Goal: Task Accomplishment & Management: Manage account settings

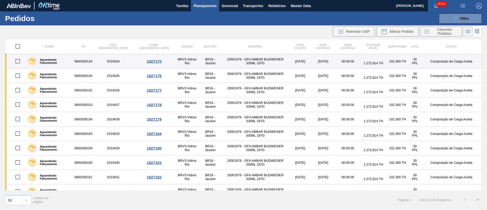
click at [18, 63] on input "checkbox" at bounding box center [17, 61] width 11 height 11
checkbox input "true"
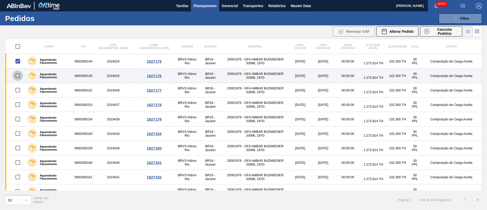
click at [18, 76] on input "checkbox" at bounding box center [17, 75] width 11 height 11
checkbox input "true"
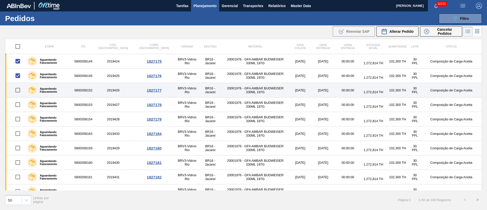
click at [17, 88] on input "checkbox" at bounding box center [17, 90] width 11 height 11
checkbox input "true"
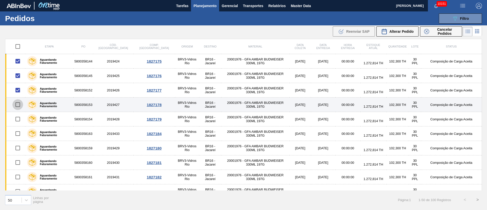
click at [18, 104] on input "checkbox" at bounding box center [17, 104] width 11 height 11
checkbox input "true"
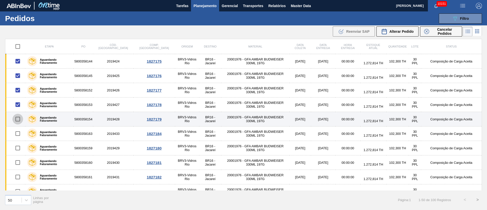
click at [18, 118] on input "checkbox" at bounding box center [17, 119] width 11 height 11
checkbox input "true"
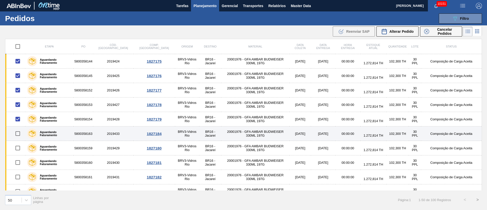
click at [18, 131] on input "checkbox" at bounding box center [17, 133] width 11 height 11
checkbox input "true"
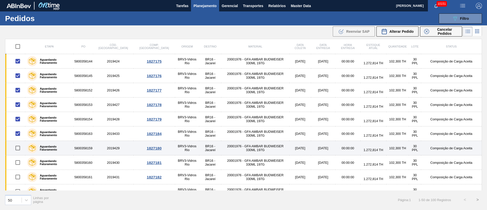
click at [19, 145] on input "checkbox" at bounding box center [17, 147] width 11 height 11
checkbox input "true"
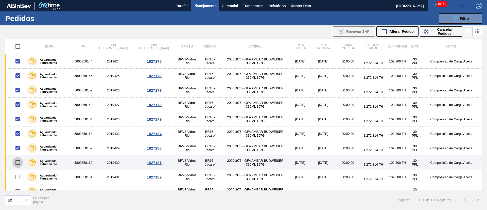
click at [17, 164] on input "checkbox" at bounding box center [17, 162] width 11 height 11
checkbox input "true"
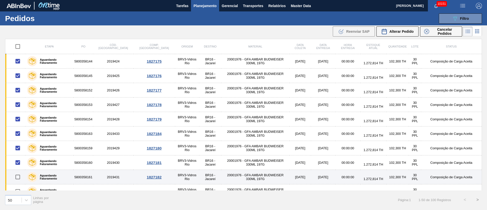
click at [16, 176] on input "checkbox" at bounding box center [17, 176] width 11 height 11
checkbox input "true"
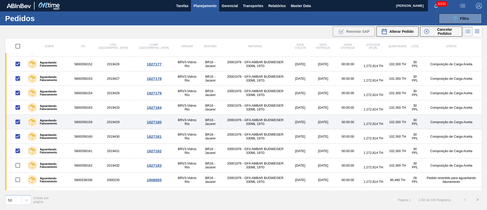
scroll to position [38, 0]
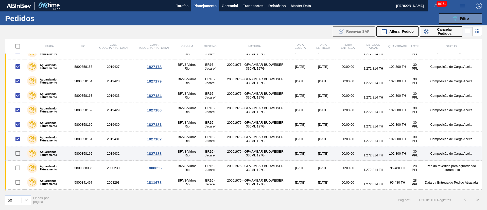
click at [19, 153] on input "checkbox" at bounding box center [17, 153] width 11 height 11
checkbox input "true"
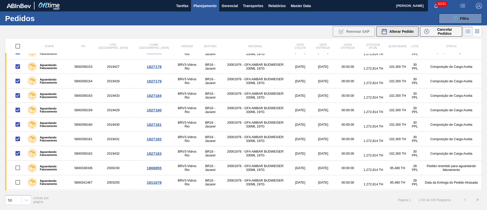
click at [404, 36] on button "Alterar Pedido" at bounding box center [397, 31] width 42 height 10
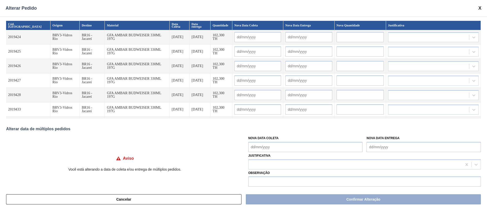
click at [262, 148] on Coleta "Nova Data Coleta" at bounding box center [305, 147] width 114 height 10
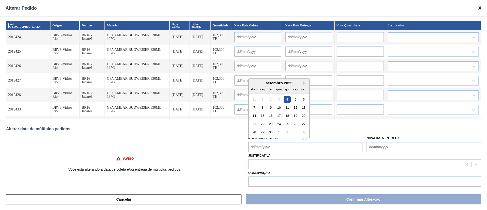
click at [263, 107] on div "8" at bounding box center [262, 107] width 7 height 7
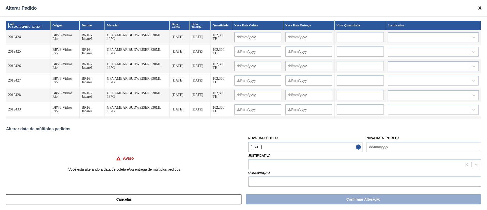
type Coleta "[DATE]"
type input "[DATE]"
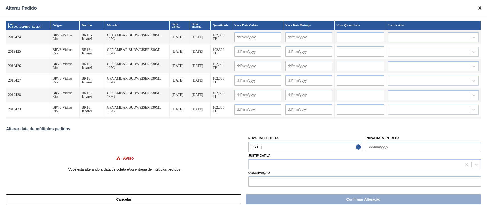
type input "[DATE]"
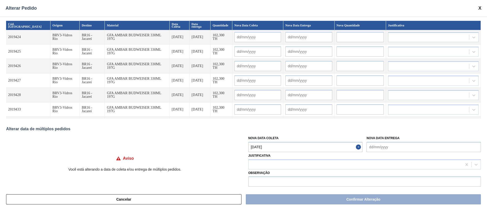
type input "[DATE]"
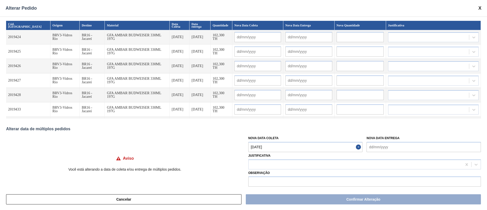
type input "[DATE]"
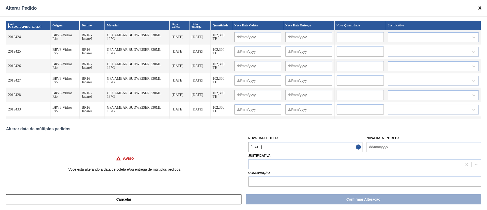
type input "[DATE]"
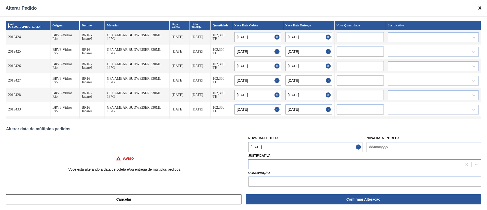
click at [259, 162] on div at bounding box center [354, 163] width 213 height 7
type input "ou"
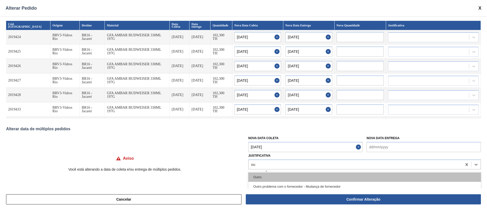
click at [261, 177] on div "Outro" at bounding box center [364, 176] width 232 height 9
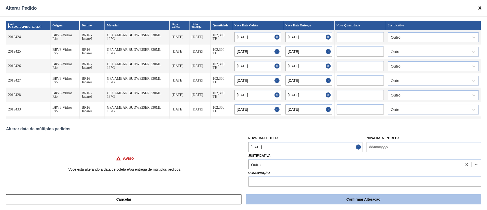
click at [279, 200] on button "Confirmar Alteração" at bounding box center [363, 199] width 235 height 10
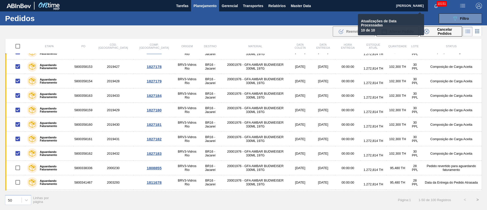
checkbox input "false"
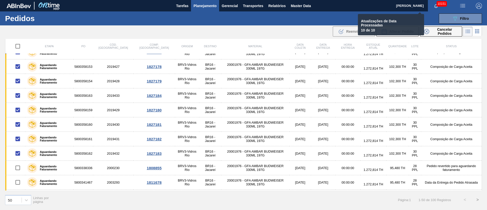
checkbox input "false"
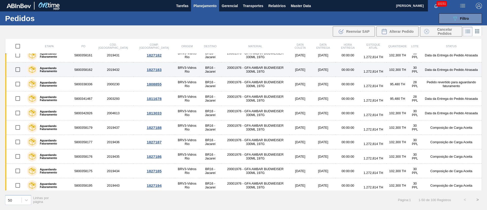
scroll to position [152, 0]
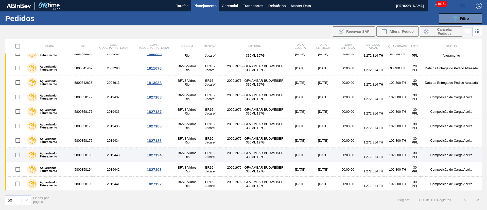
click at [18, 152] on input "checkbox" at bounding box center [17, 154] width 11 height 11
checkbox input "true"
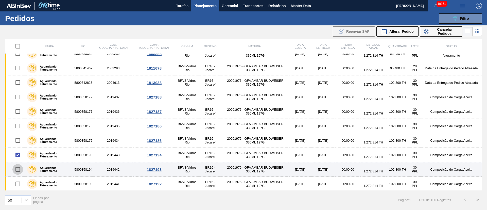
click at [19, 170] on input "checkbox" at bounding box center [17, 169] width 11 height 11
checkbox input "true"
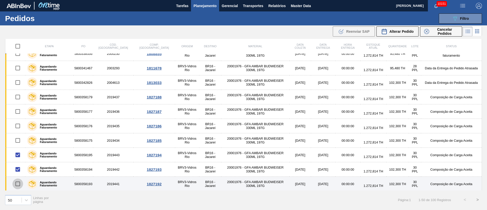
click at [20, 182] on input "checkbox" at bounding box center [17, 183] width 11 height 11
checkbox input "true"
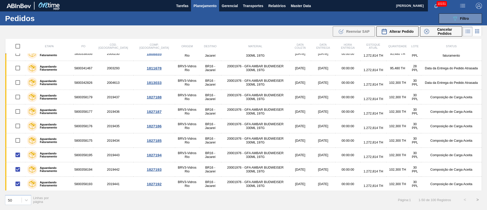
scroll to position [190, 0]
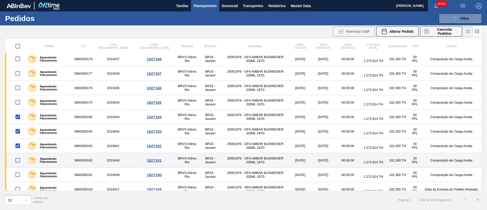
click at [20, 159] on input "checkbox" at bounding box center [17, 160] width 11 height 11
checkbox input "true"
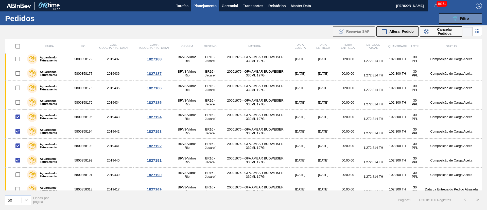
click at [401, 31] on span "Alterar Pedido" at bounding box center [401, 31] width 24 height 4
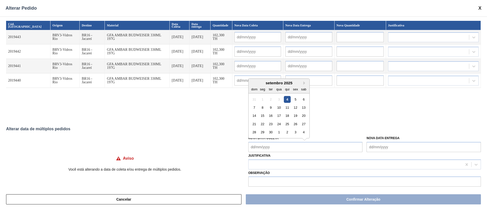
click at [262, 149] on Coleta "Nova Data Coleta" at bounding box center [305, 147] width 114 height 10
click at [272, 107] on div "9" at bounding box center [270, 107] width 7 height 7
type Coleta "[DATE]"
type input "[DATE]"
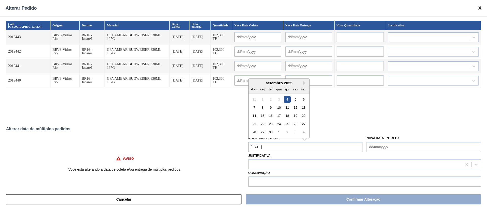
type input "[DATE]"
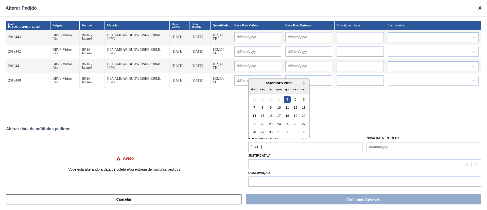
type input "[DATE]"
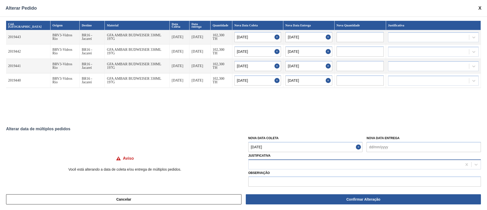
click at [268, 165] on div at bounding box center [354, 163] width 213 height 7
type input "ou"
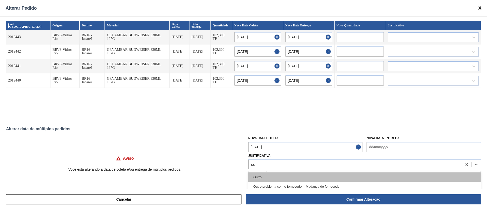
click at [266, 175] on div "Outro" at bounding box center [364, 176] width 232 height 9
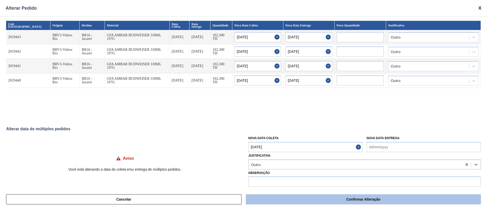
click at [324, 199] on button "Confirmar Alteração" at bounding box center [363, 199] width 235 height 10
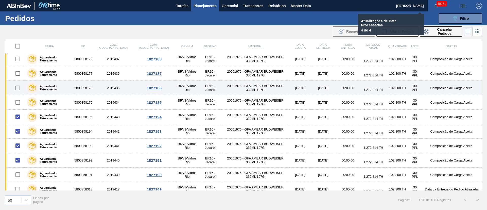
checkbox input "false"
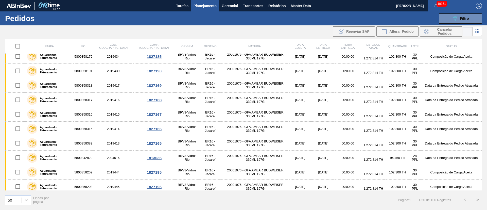
scroll to position [304, 0]
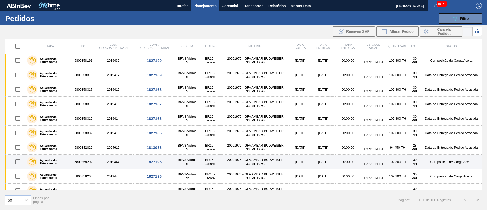
click at [17, 161] on input "checkbox" at bounding box center [17, 161] width 11 height 11
checkbox input "true"
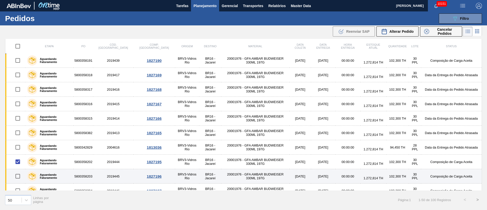
click at [18, 175] on input "checkbox" at bounding box center [17, 176] width 11 height 11
checkbox input "true"
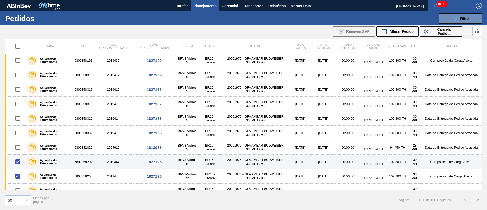
scroll to position [342, 0]
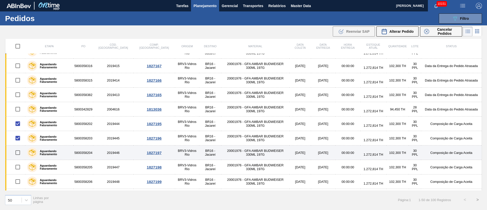
click at [20, 151] on input "checkbox" at bounding box center [17, 152] width 11 height 11
checkbox input "true"
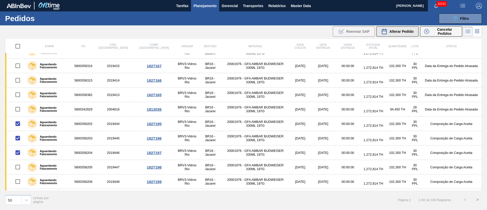
click at [406, 31] on span "Alterar Pedido" at bounding box center [401, 31] width 24 height 4
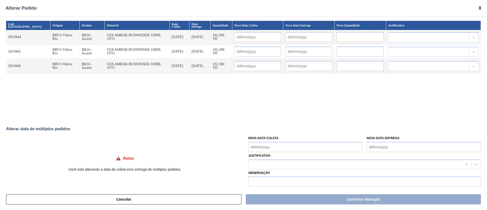
click at [264, 146] on Coleta "Nova Data Coleta" at bounding box center [305, 147] width 114 height 10
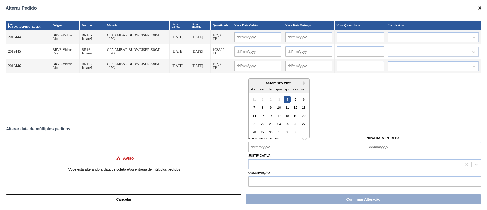
drag, startPoint x: 279, startPoint y: 106, endPoint x: 275, endPoint y: 112, distance: 6.8
click at [279, 106] on div "10" at bounding box center [278, 107] width 7 height 7
type Coleta "[DATE]"
type input "[DATE]"
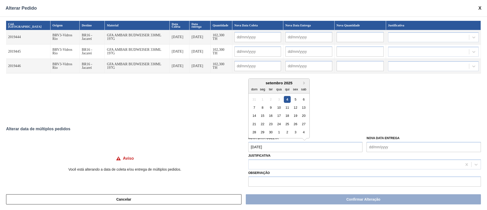
type input "[DATE]"
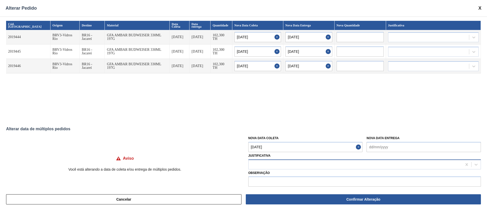
click at [262, 163] on div at bounding box center [354, 163] width 213 height 7
type input "ou"
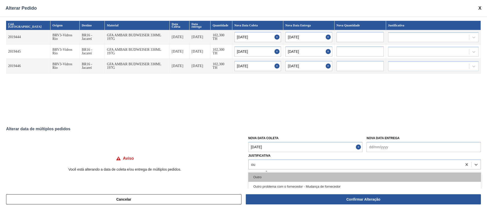
click at [263, 176] on div "Outro" at bounding box center [364, 176] width 232 height 9
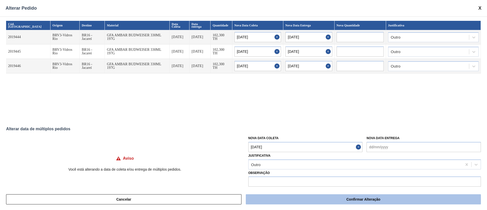
click at [326, 198] on button "Confirmar Alteração" at bounding box center [363, 199] width 235 height 10
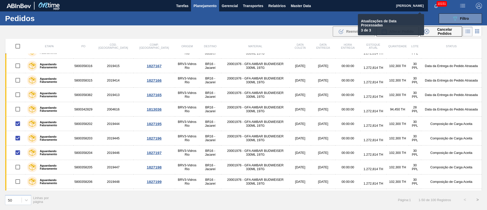
checkbox input "false"
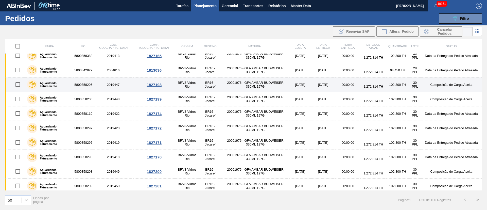
scroll to position [440, 0]
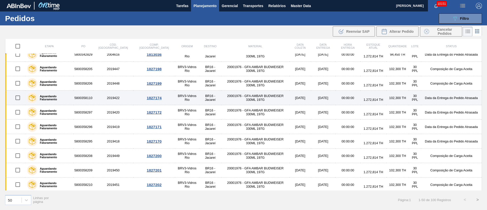
click at [18, 98] on input "checkbox" at bounding box center [17, 97] width 11 height 11
checkbox input "true"
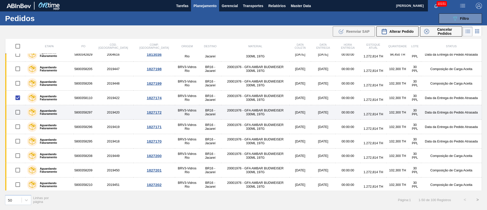
click at [17, 111] on input "checkbox" at bounding box center [17, 112] width 11 height 11
checkbox input "true"
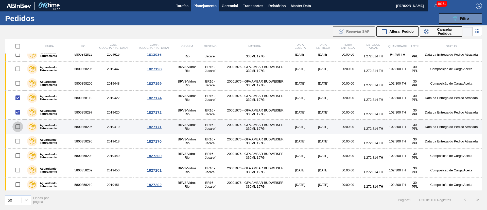
click at [17, 126] on input "checkbox" at bounding box center [17, 126] width 11 height 11
checkbox input "true"
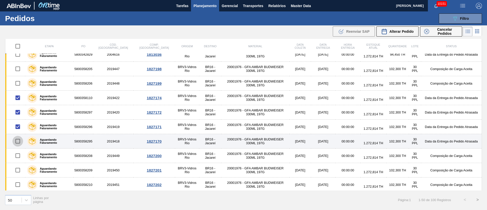
click at [18, 143] on input "checkbox" at bounding box center [17, 141] width 11 height 11
checkbox input "true"
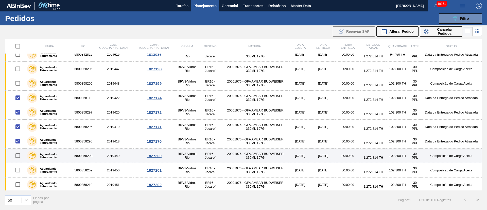
click at [17, 155] on input "checkbox" at bounding box center [17, 155] width 11 height 11
checkbox input "true"
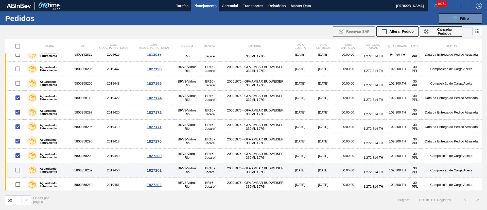
click at [18, 171] on input "checkbox" at bounding box center [17, 169] width 11 height 11
checkbox input "true"
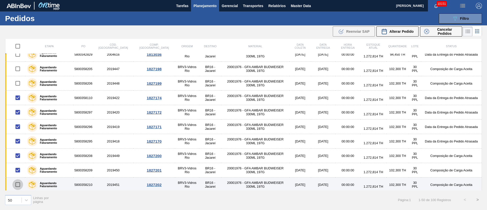
click at [17, 183] on input "checkbox" at bounding box center [17, 184] width 11 height 11
checkbox input "true"
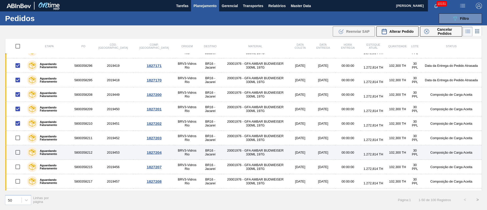
scroll to position [516, 0]
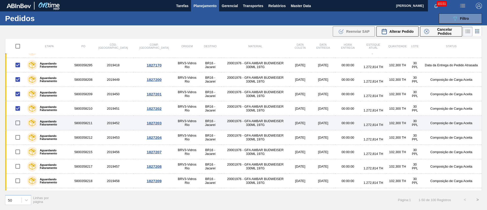
click at [17, 122] on input "checkbox" at bounding box center [17, 122] width 11 height 11
checkbox input "true"
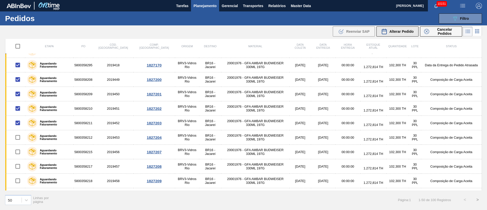
click at [390, 31] on span "Alterar Pedido" at bounding box center [401, 31] width 24 height 4
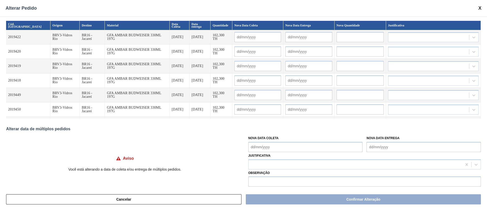
click at [263, 146] on Coleta "Nova Data Coleta" at bounding box center [305, 147] width 114 height 10
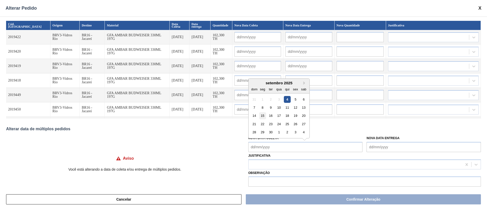
click at [260, 117] on div "15" at bounding box center [262, 115] width 7 height 7
type Coleta "[DATE]"
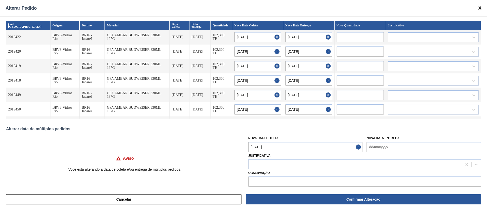
type input "[DATE]"
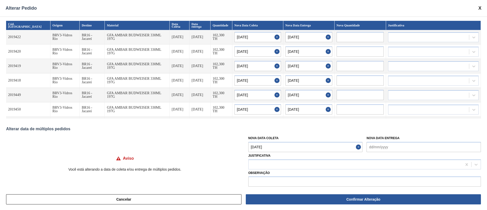
type input "[DATE]"
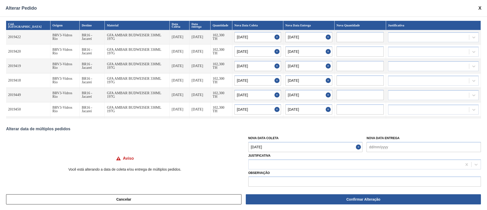
type input "[DATE]"
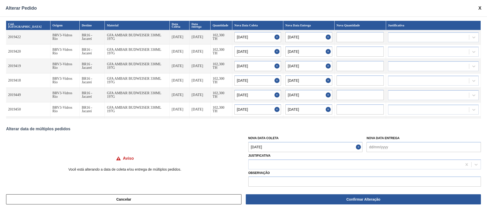
type input "[DATE]"
click at [267, 148] on Coleta "[DATE]" at bounding box center [305, 147] width 114 height 10
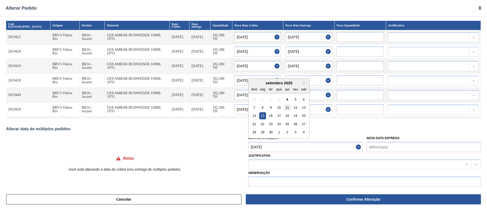
click at [286, 106] on div "11" at bounding box center [287, 107] width 7 height 7
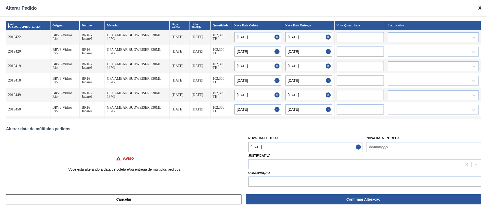
type Coleta "[DATE]"
type input "[DATE]"
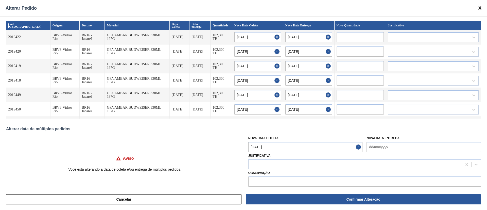
type input "[DATE]"
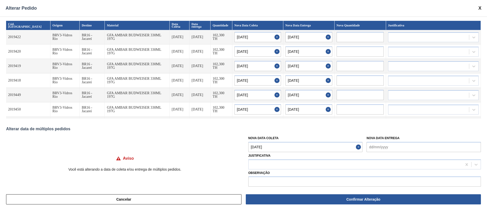
type input "[DATE]"
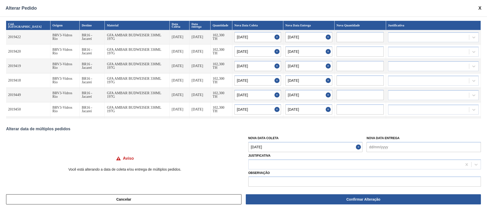
type input "[DATE]"
click at [281, 162] on div at bounding box center [354, 163] width 213 height 7
type input "ou"
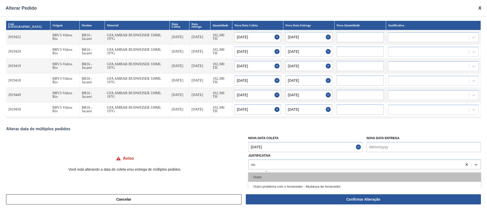
click at [274, 177] on div "Outro" at bounding box center [364, 176] width 232 height 9
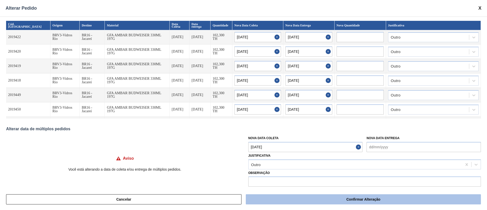
click at [293, 198] on button "Confirmar Alteração" at bounding box center [363, 199] width 235 height 10
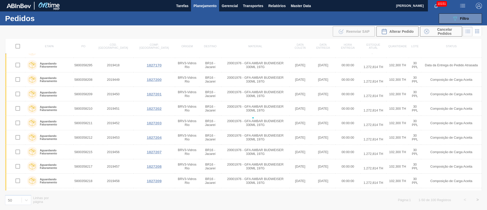
checkbox input "false"
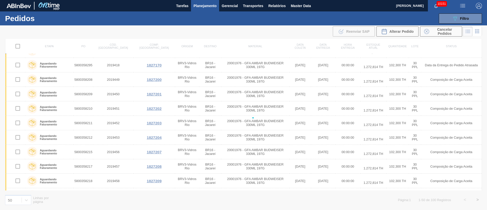
checkbox input "false"
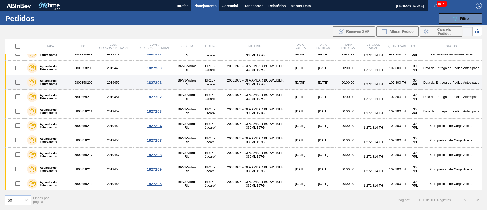
scroll to position [563, 0]
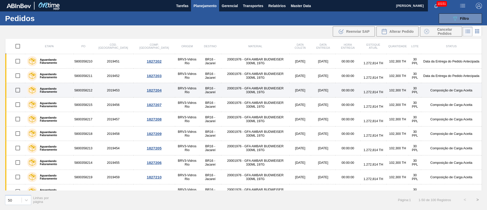
click at [18, 90] on input "checkbox" at bounding box center [17, 90] width 11 height 11
checkbox input "true"
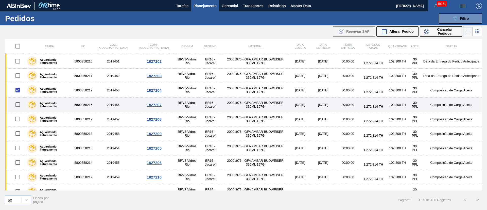
click at [20, 105] on input "checkbox" at bounding box center [17, 104] width 11 height 11
checkbox input "true"
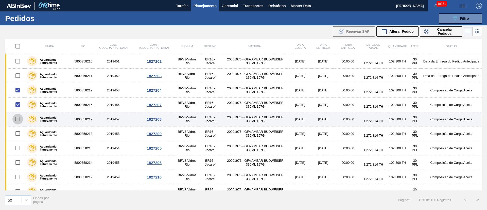
click at [18, 118] on input "checkbox" at bounding box center [17, 119] width 11 height 11
checkbox input "true"
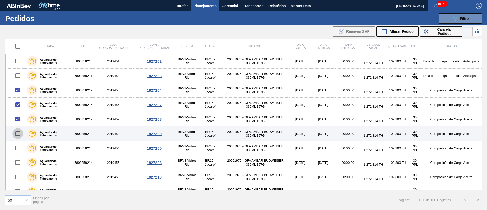
click at [15, 136] on input "checkbox" at bounding box center [17, 133] width 11 height 11
checkbox input "true"
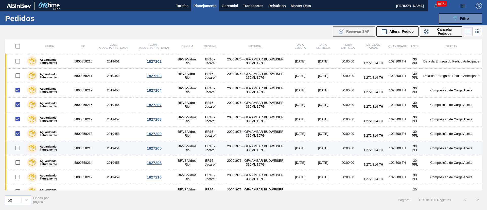
click at [16, 150] on input "checkbox" at bounding box center [17, 147] width 11 height 11
checkbox input "true"
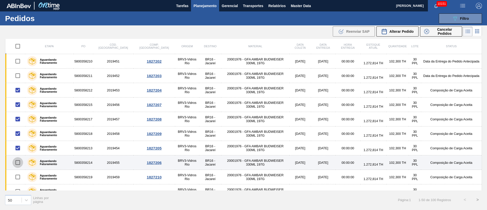
click at [19, 162] on input "checkbox" at bounding box center [17, 162] width 11 height 11
checkbox input "true"
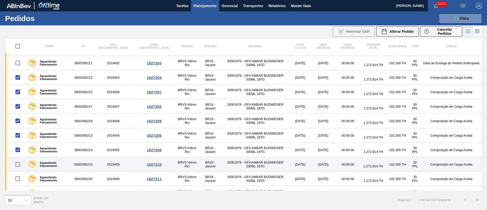
scroll to position [586, 0]
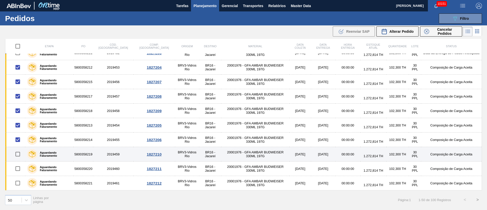
click at [16, 156] on input "checkbox" at bounding box center [17, 154] width 11 height 11
checkbox input "true"
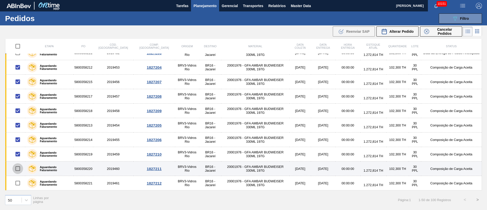
click at [16, 169] on input "checkbox" at bounding box center [17, 168] width 11 height 11
checkbox input "true"
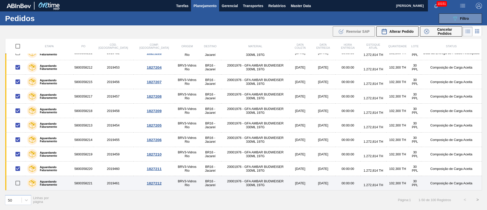
click at [17, 183] on input "checkbox" at bounding box center [17, 182] width 11 height 11
checkbox input "true"
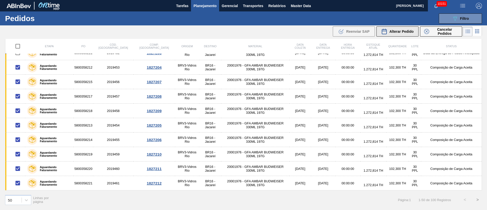
click at [399, 32] on span "Alterar Pedido" at bounding box center [401, 31] width 24 height 4
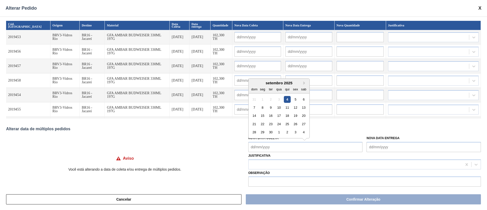
click at [267, 146] on Coleta "Nova Data Coleta" at bounding box center [305, 147] width 114 height 10
click at [282, 105] on div "10" at bounding box center [278, 107] width 7 height 7
type Coleta "[DATE]"
type input "[DATE]"
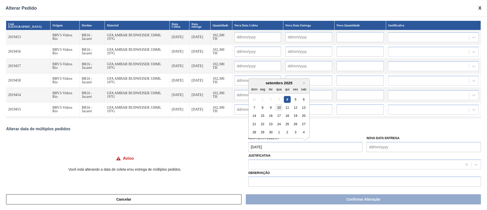
type input "[DATE]"
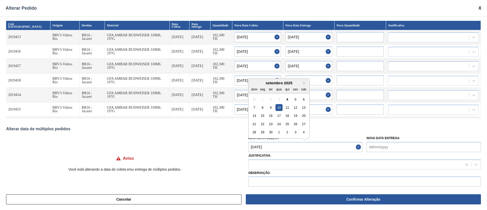
click at [282, 148] on Coleta "[DATE]" at bounding box center [305, 147] width 114 height 10
click at [292, 107] on div "12" at bounding box center [295, 107] width 7 height 7
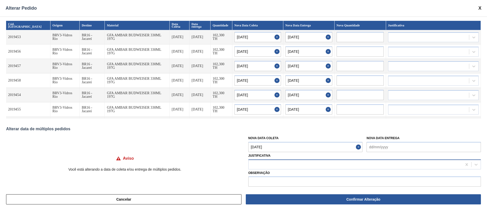
click at [257, 165] on div at bounding box center [354, 163] width 213 height 7
click at [266, 175] on div "Outro" at bounding box center [364, 176] width 232 height 9
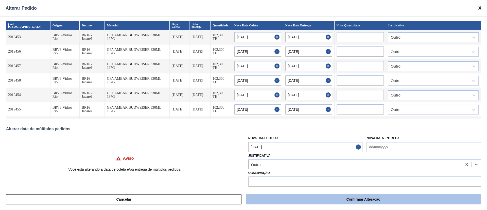
click at [294, 196] on button "Confirmar Alteração" at bounding box center [363, 199] width 235 height 10
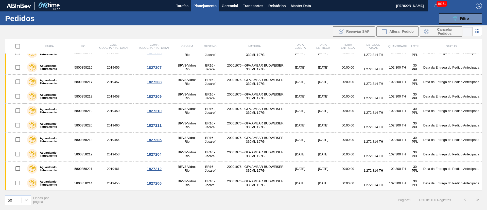
click at [475, 197] on button ">" at bounding box center [477, 199] width 13 height 13
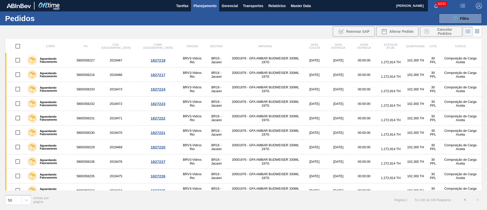
scroll to position [0, 0]
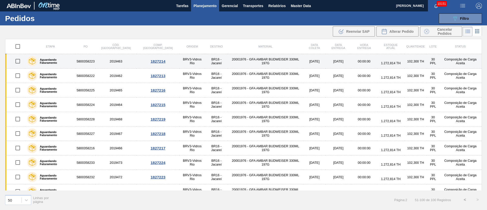
click at [18, 59] on input "checkbox" at bounding box center [17, 61] width 11 height 11
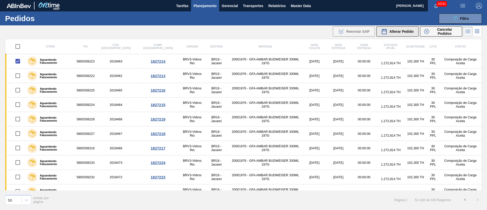
click at [408, 31] on span "Alterar Pedido" at bounding box center [401, 31] width 24 height 4
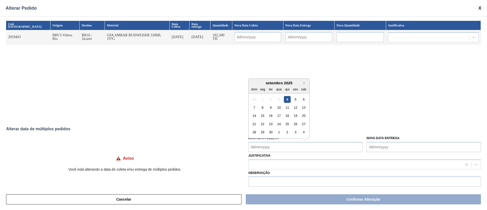
drag, startPoint x: 269, startPoint y: 149, endPoint x: 270, endPoint y: 146, distance: 2.7
click at [269, 149] on Coleta "Nova Data Coleta" at bounding box center [305, 147] width 114 height 10
click at [277, 117] on div "17" at bounding box center [278, 115] width 7 height 7
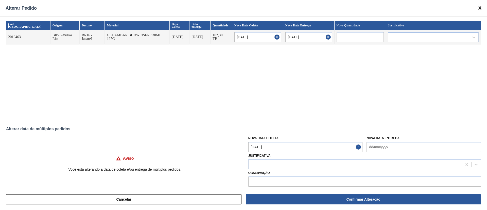
click at [272, 149] on Coleta "[DATE]" at bounding box center [305, 147] width 114 height 10
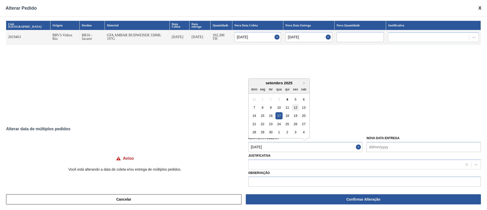
click at [296, 107] on div "12" at bounding box center [295, 107] width 7 height 7
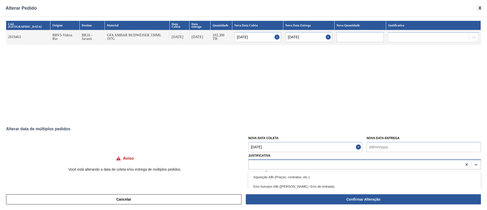
click at [280, 164] on div at bounding box center [354, 163] width 213 height 7
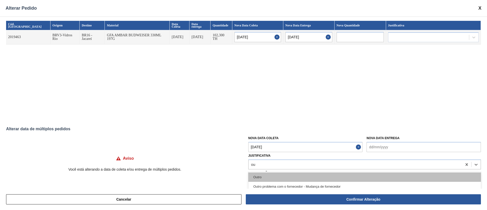
click at [259, 173] on div "Outro" at bounding box center [364, 176] width 232 height 9
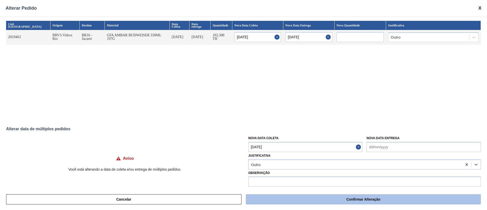
click at [301, 203] on button "Confirmar Alteração" at bounding box center [363, 199] width 235 height 10
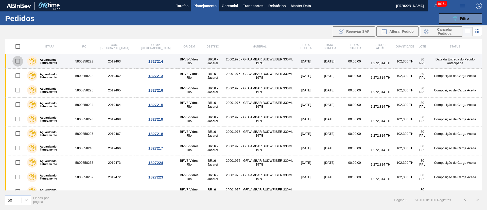
click at [19, 61] on input "checkbox" at bounding box center [17, 61] width 11 height 11
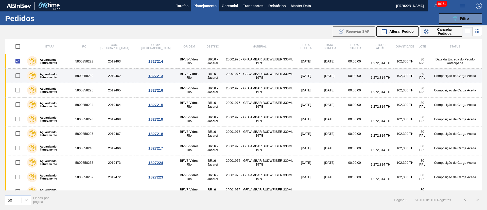
click at [18, 75] on input "checkbox" at bounding box center [17, 75] width 11 height 11
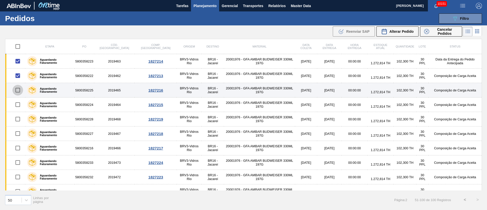
click at [20, 90] on input "checkbox" at bounding box center [17, 90] width 11 height 11
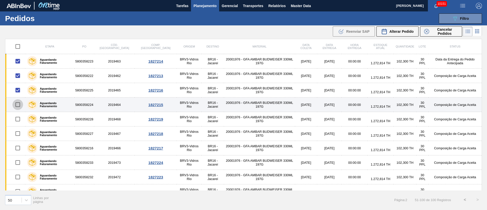
click at [17, 104] on input "checkbox" at bounding box center [17, 104] width 11 height 11
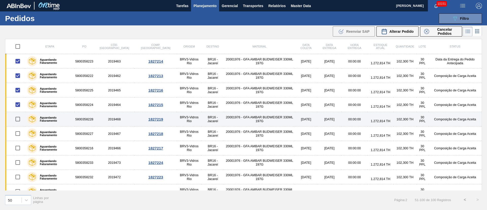
click at [16, 118] on input "checkbox" at bounding box center [17, 119] width 11 height 11
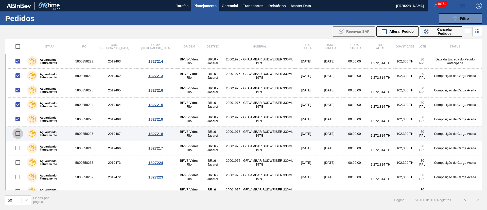
click at [17, 134] on input "checkbox" at bounding box center [17, 133] width 11 height 11
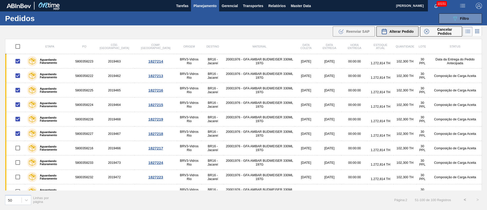
click at [401, 32] on span "Alterar Pedido" at bounding box center [401, 31] width 24 height 4
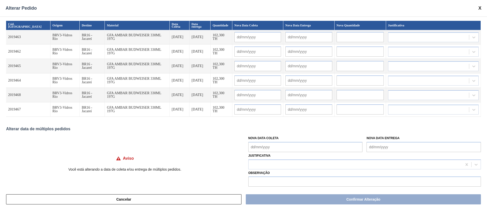
click at [270, 150] on Coleta "Nova Data Coleta" at bounding box center [305, 147] width 114 height 10
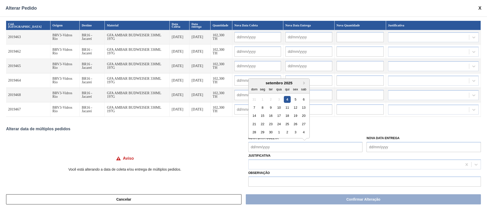
drag, startPoint x: 262, startPoint y: 116, endPoint x: 263, endPoint y: 119, distance: 3.6
click at [262, 116] on div "15" at bounding box center [262, 115] width 7 height 7
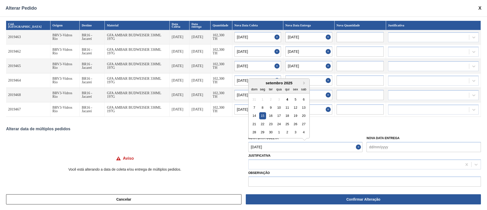
click at [264, 146] on Coleta "[DATE]" at bounding box center [305, 147] width 114 height 10
click at [302, 108] on div "13" at bounding box center [303, 107] width 7 height 7
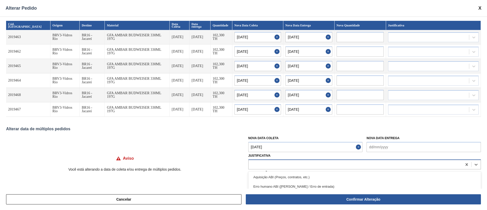
click at [267, 165] on div at bounding box center [354, 163] width 213 height 7
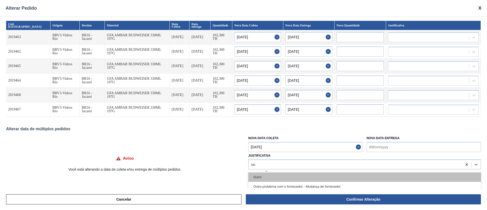
click at [258, 178] on div "Outro" at bounding box center [364, 176] width 232 height 9
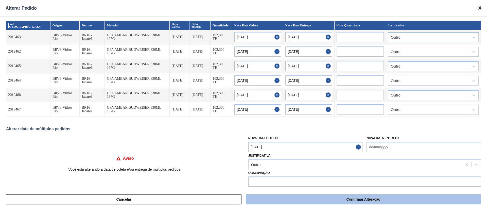
click at [297, 197] on button "Confirmar Alteração" at bounding box center [363, 199] width 235 height 10
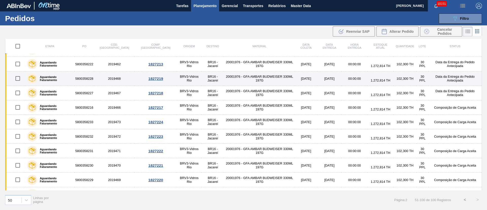
scroll to position [76, 0]
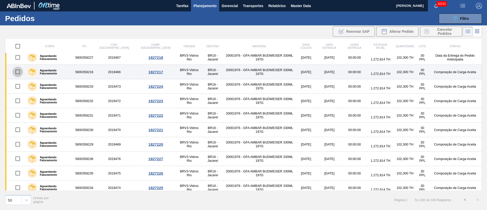
click at [17, 72] on input "checkbox" at bounding box center [17, 71] width 11 height 11
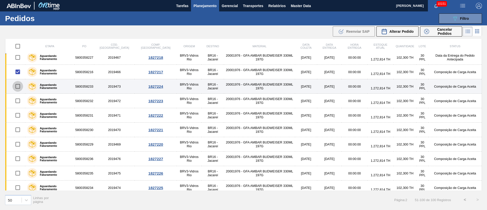
click at [18, 87] on input "checkbox" at bounding box center [17, 86] width 11 height 11
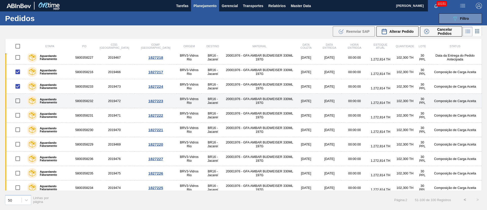
click at [17, 102] on input "checkbox" at bounding box center [17, 100] width 11 height 11
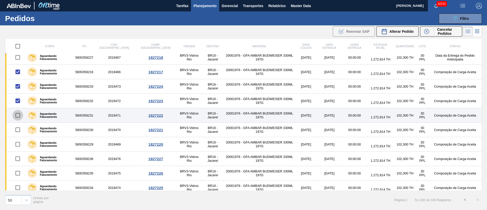
click at [19, 113] on input "checkbox" at bounding box center [17, 115] width 11 height 11
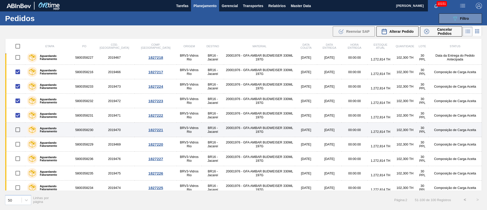
click at [16, 129] on input "checkbox" at bounding box center [17, 129] width 11 height 11
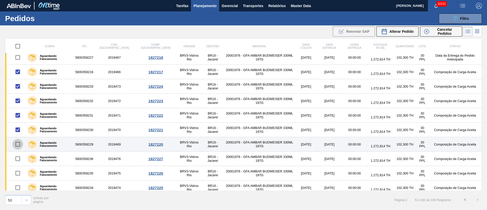
click at [17, 144] on input "checkbox" at bounding box center [17, 144] width 11 height 11
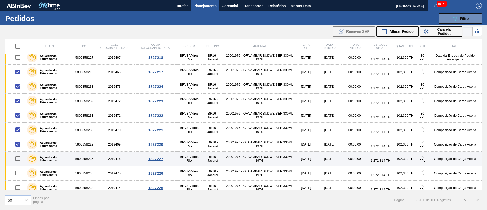
click at [19, 159] on input "checkbox" at bounding box center [17, 158] width 11 height 11
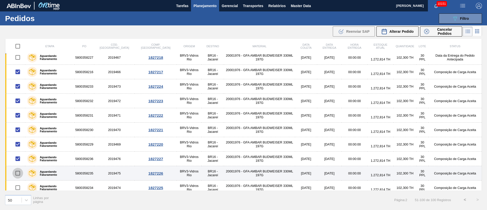
click at [19, 172] on input "checkbox" at bounding box center [17, 173] width 11 height 11
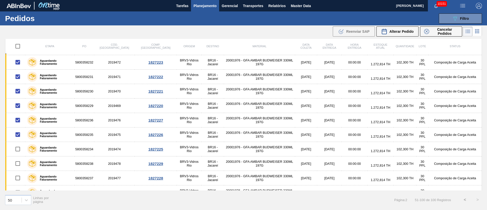
scroll to position [152, 0]
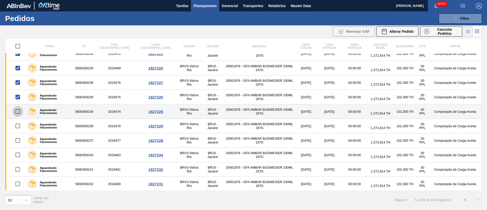
click at [18, 110] on input "checkbox" at bounding box center [17, 111] width 11 height 11
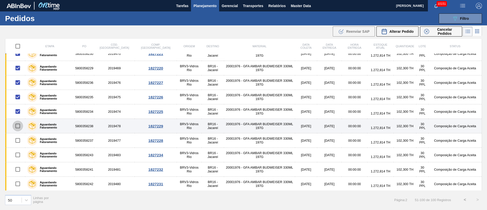
click at [17, 128] on input "checkbox" at bounding box center [17, 125] width 11 height 11
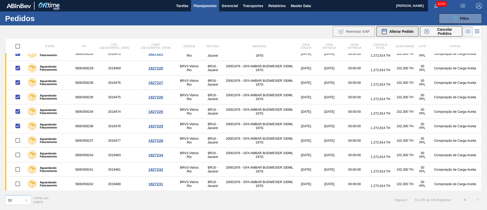
click at [411, 31] on span "Alterar Pedido" at bounding box center [401, 31] width 24 height 4
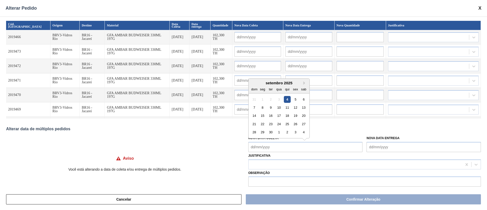
click at [259, 148] on Coleta "Nova Data Coleta" at bounding box center [305, 147] width 114 height 10
click at [277, 108] on div "10" at bounding box center [278, 107] width 7 height 7
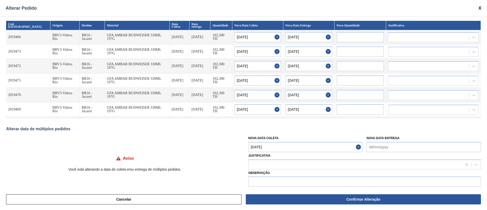
click at [273, 146] on Coleta "[DATE]" at bounding box center [305, 147] width 114 height 10
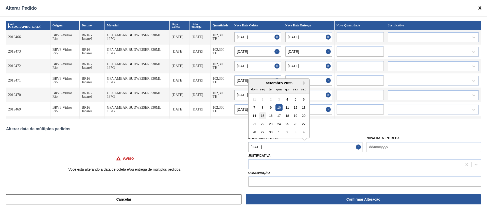
click at [264, 115] on div "15" at bounding box center [262, 115] width 7 height 7
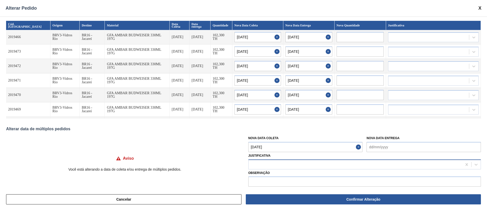
click at [265, 160] on div at bounding box center [364, 164] width 232 height 10
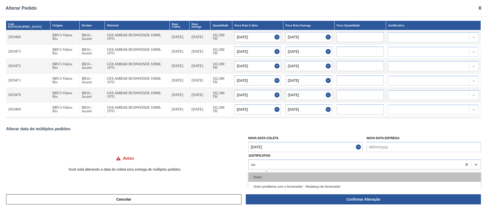
click at [270, 176] on div "Outro" at bounding box center [364, 176] width 232 height 9
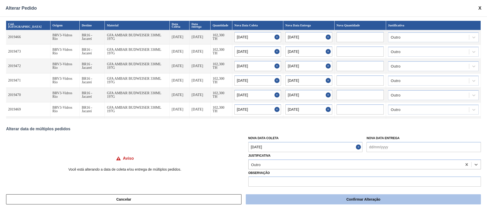
click at [293, 198] on button "Confirmar Alteração" at bounding box center [363, 199] width 235 height 10
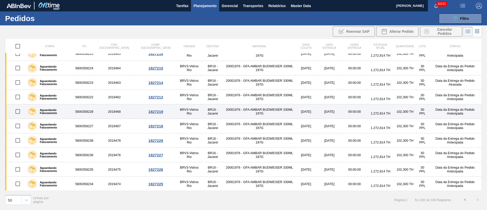
scroll to position [0, 0]
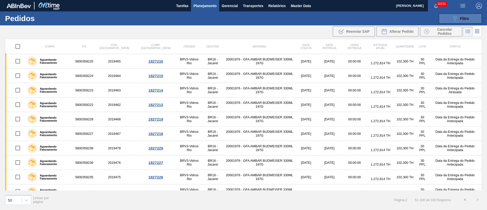
click at [457, 19] on icon "089F7B8B-B2A5-4AFE-B5C0-19BA573D28AC" at bounding box center [455, 18] width 6 height 6
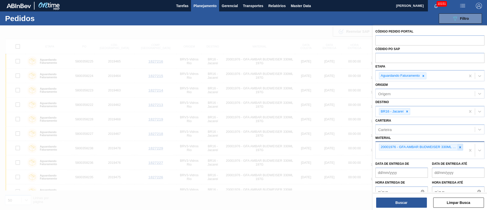
click at [459, 145] on icon at bounding box center [460, 147] width 4 height 4
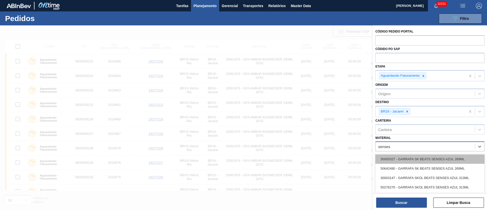
click at [404, 159] on div "30005327 - GARRAFA SK BEATS SENSES AZUL 269ML" at bounding box center [429, 158] width 109 height 9
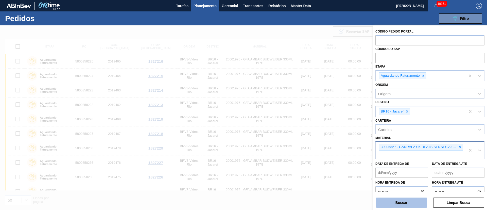
click at [400, 202] on button "Buscar" at bounding box center [401, 202] width 51 height 10
